Goal: Find specific page/section: Find specific page/section

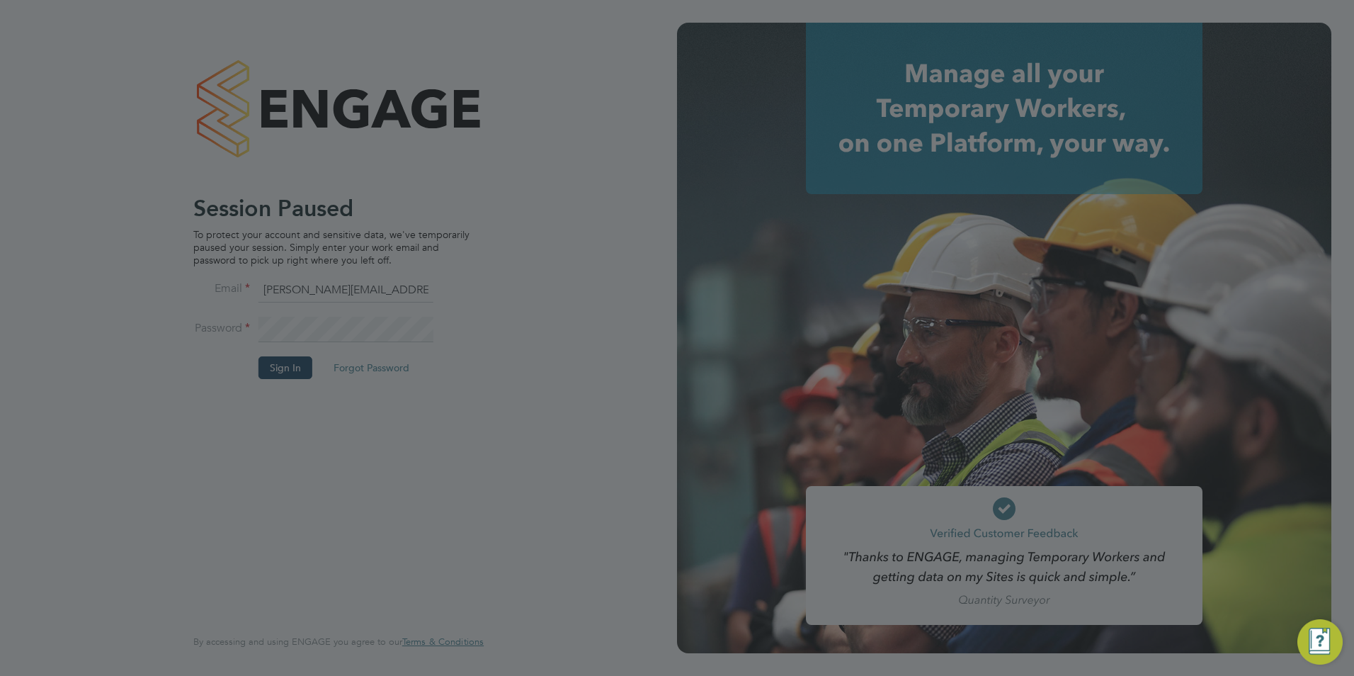
drag, startPoint x: 190, startPoint y: 96, endPoint x: 127, endPoint y: 50, distance: 77.6
click at [191, 96] on div at bounding box center [677, 338] width 1354 height 676
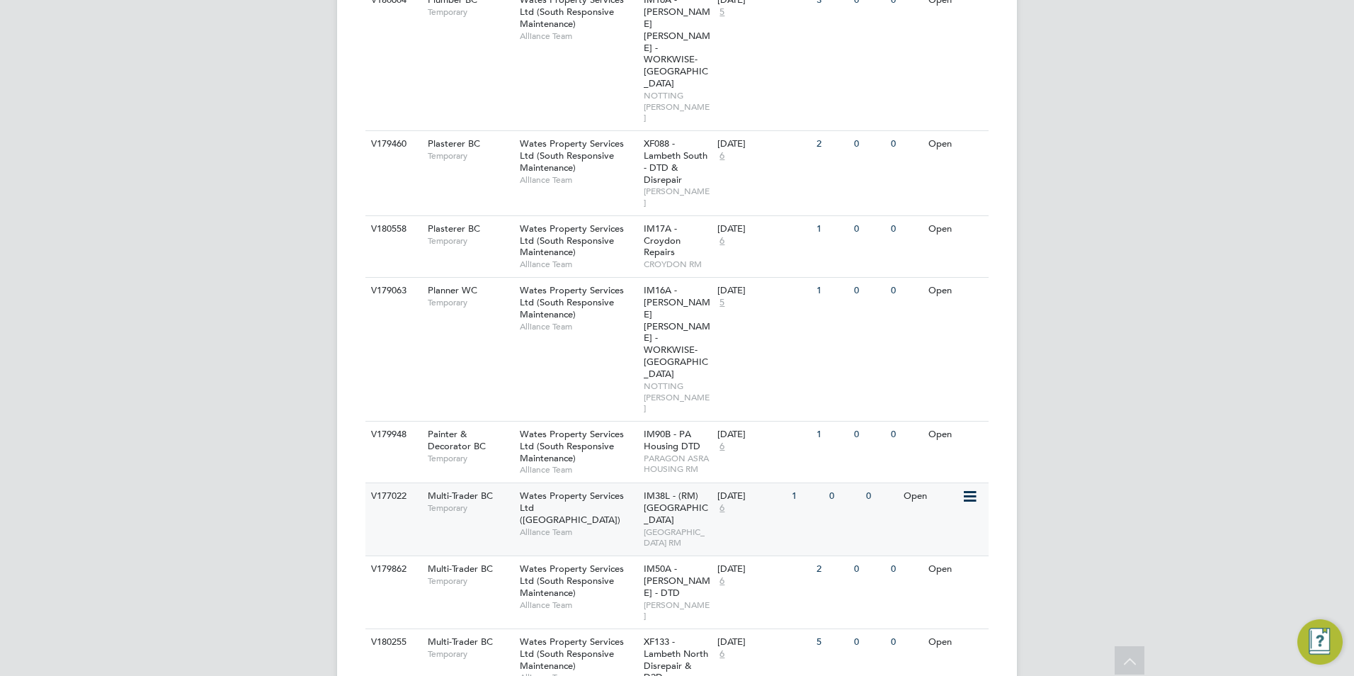
scroll to position [921, 0]
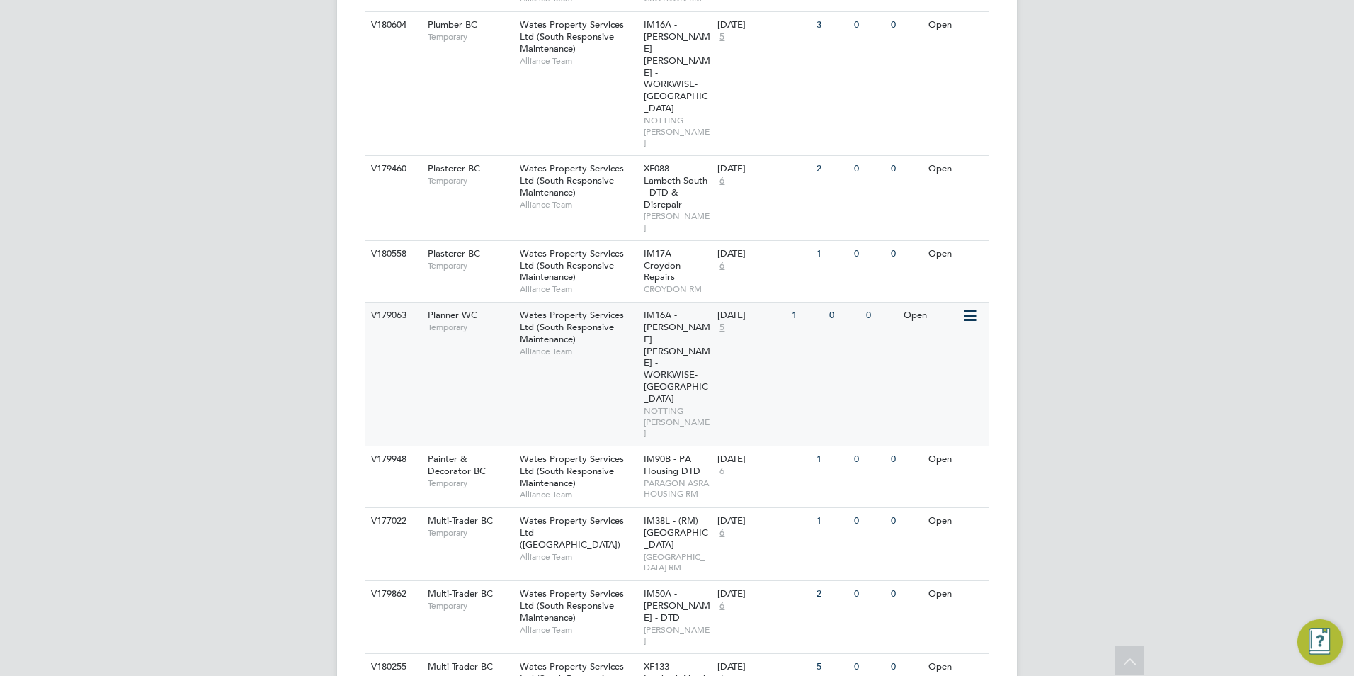
click at [481, 322] on span "Temporary" at bounding box center [470, 327] width 85 height 11
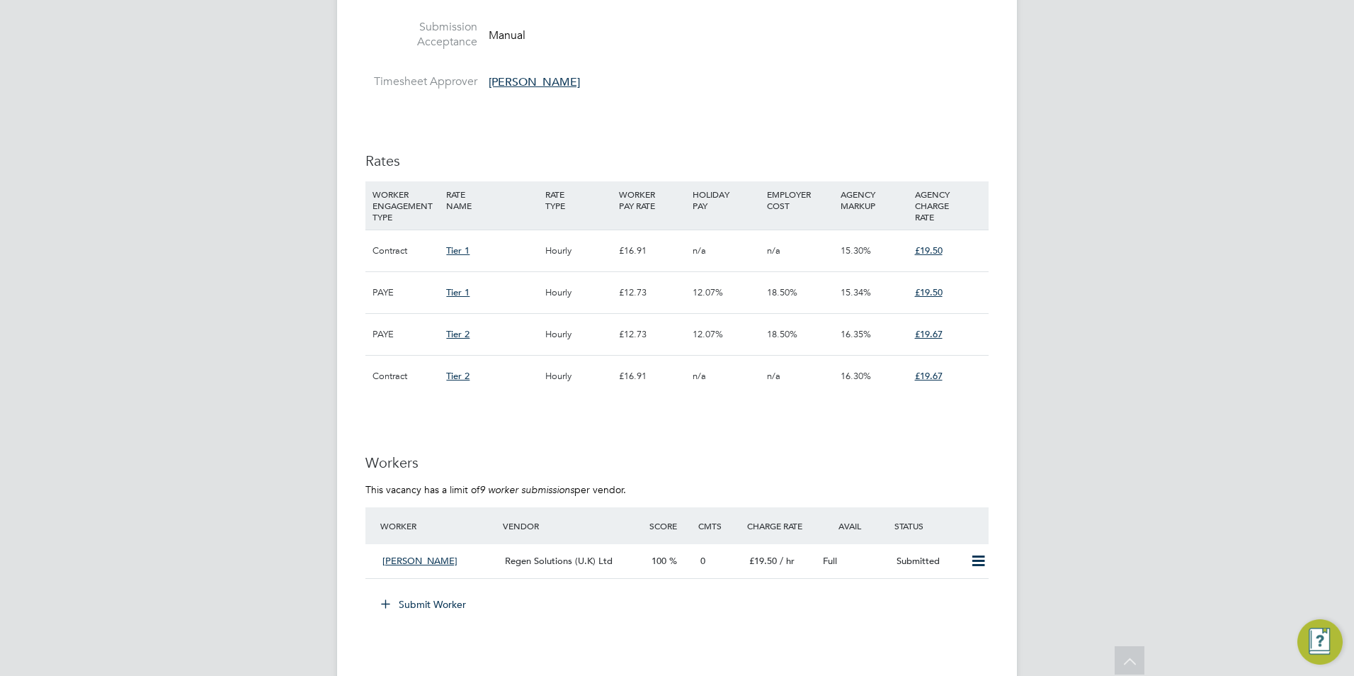
scroll to position [779, 0]
